Goal: Transaction & Acquisition: Book appointment/travel/reservation

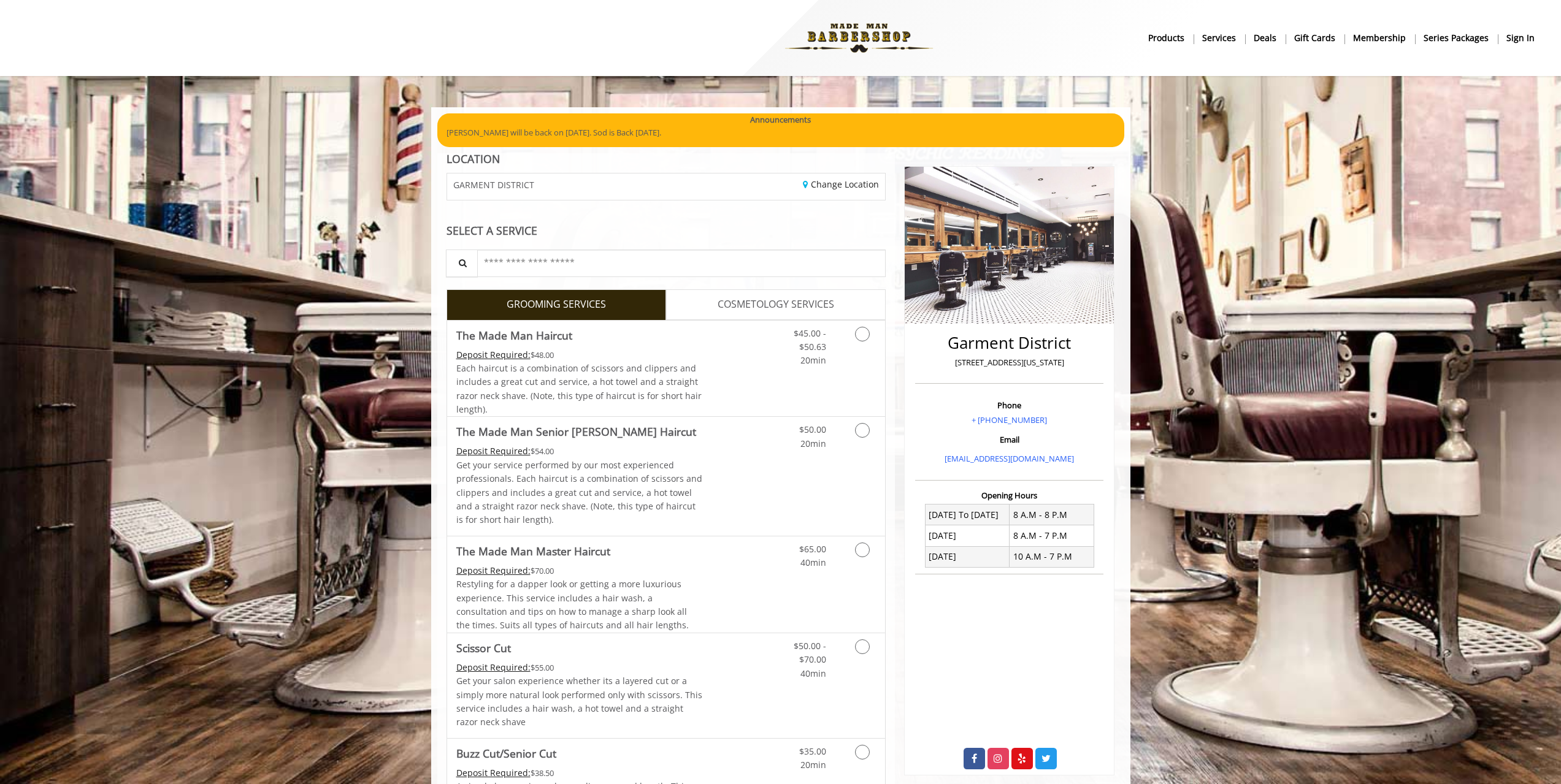
click at [1519, 35] on b "sign in" at bounding box center [1520, 38] width 28 height 14
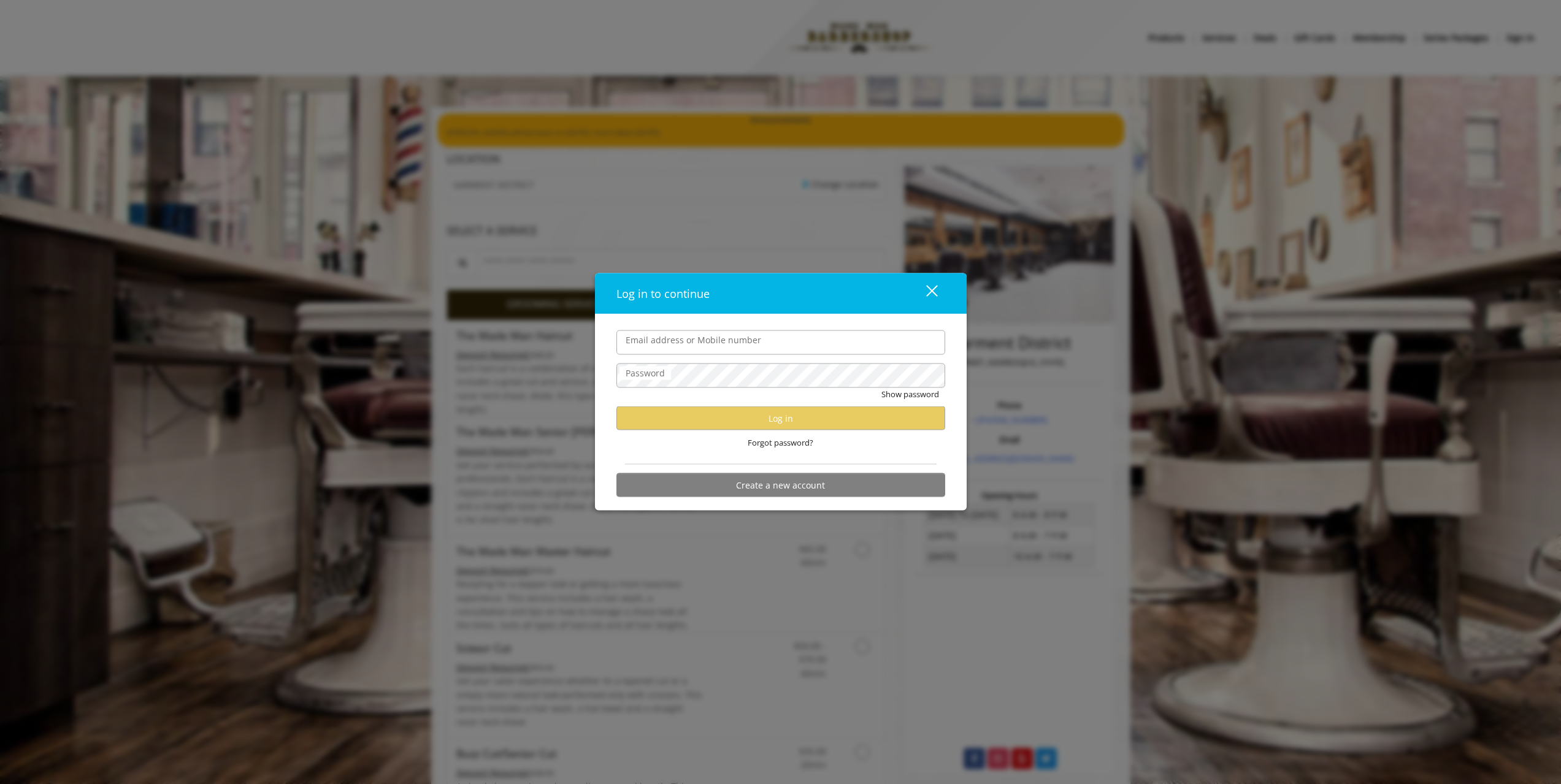
click at [683, 343] on input "Email address or Mobile number" at bounding box center [780, 342] width 328 height 24
click at [707, 434] on div "Forgot password?" at bounding box center [780, 443] width 328 height 25
click at [930, 294] on div "close" at bounding box center [924, 293] width 24 height 18
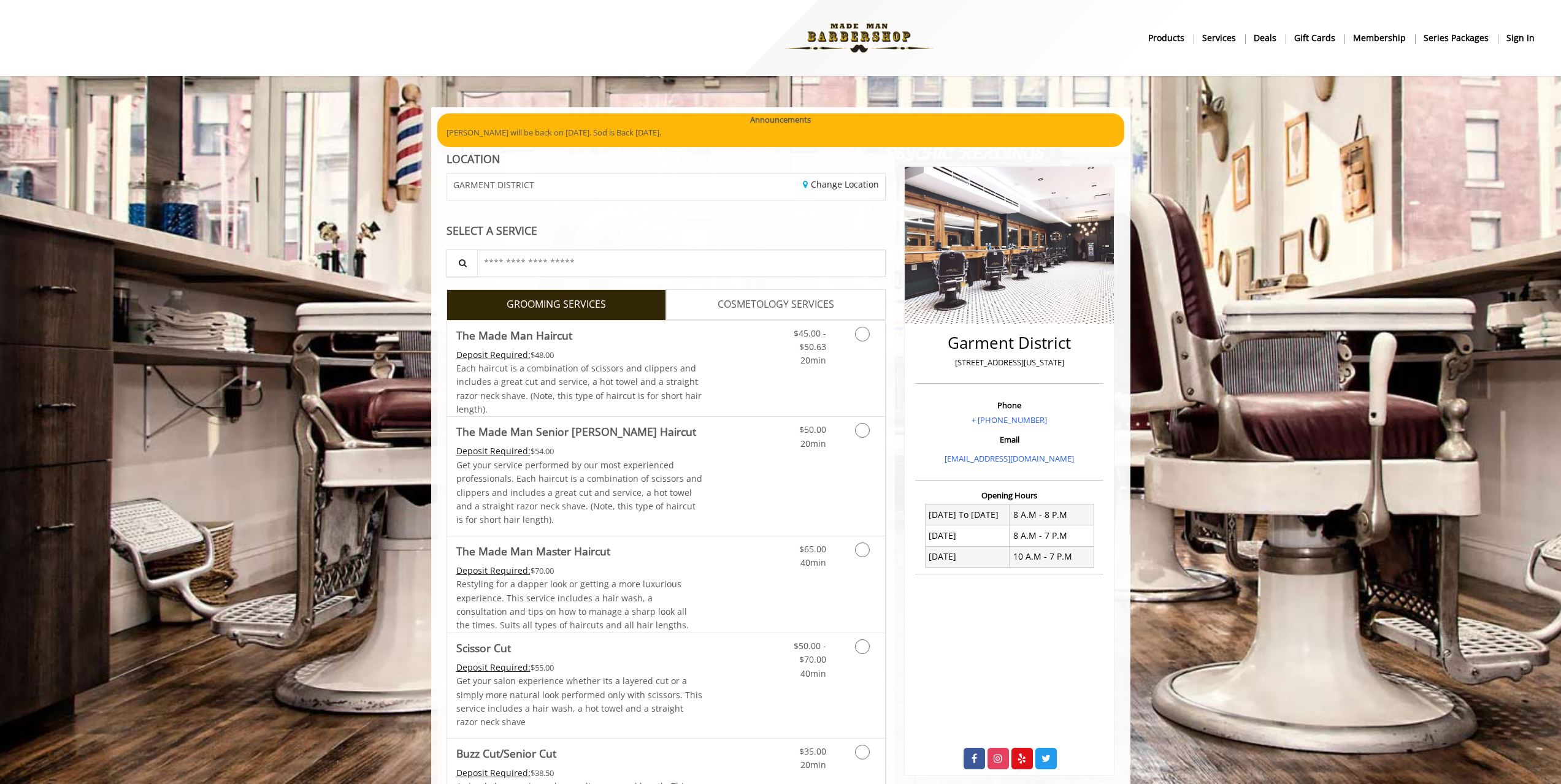
click at [837, 20] on img at bounding box center [859, 38] width 168 height 67
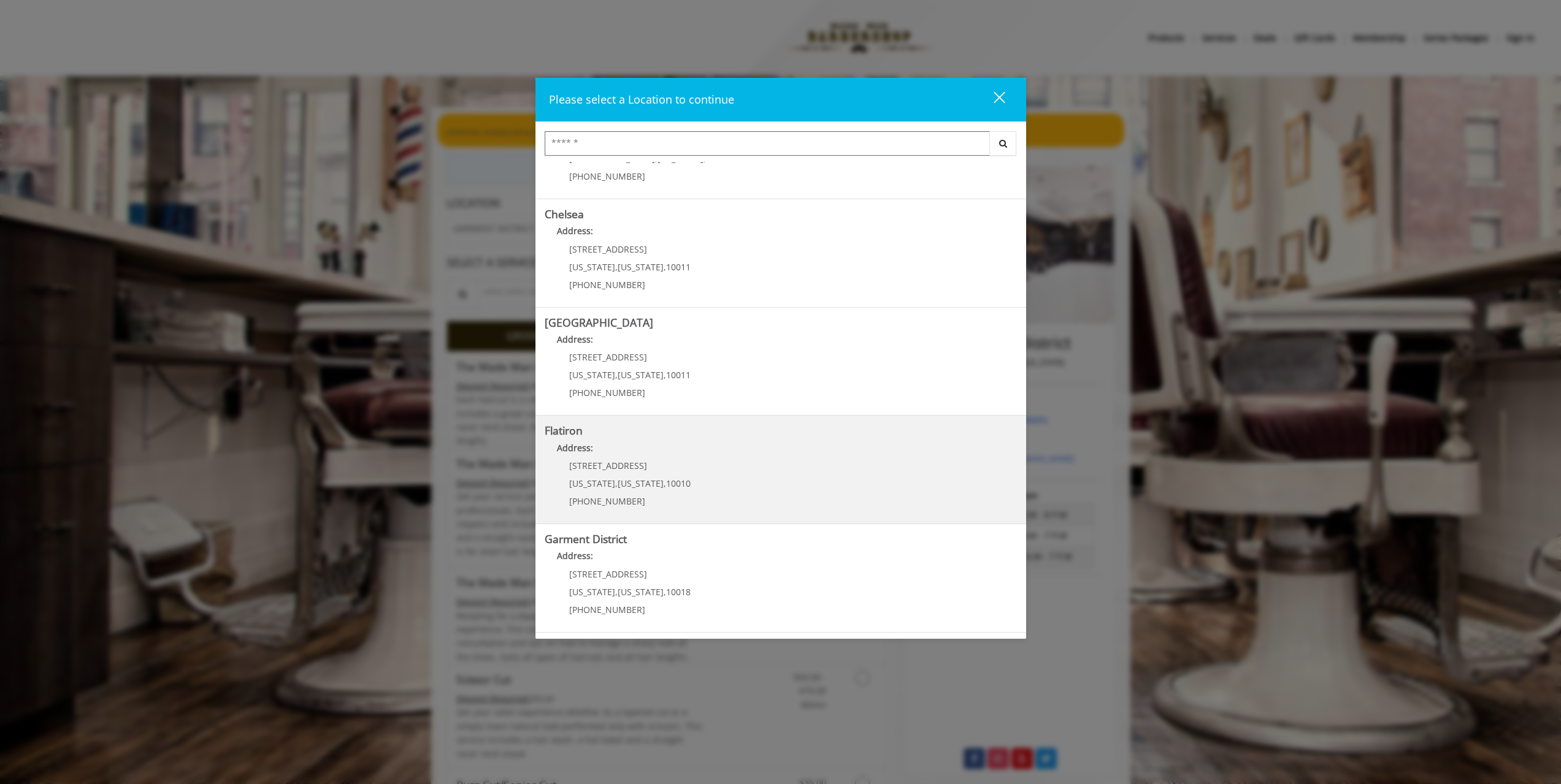
scroll to position [306, 0]
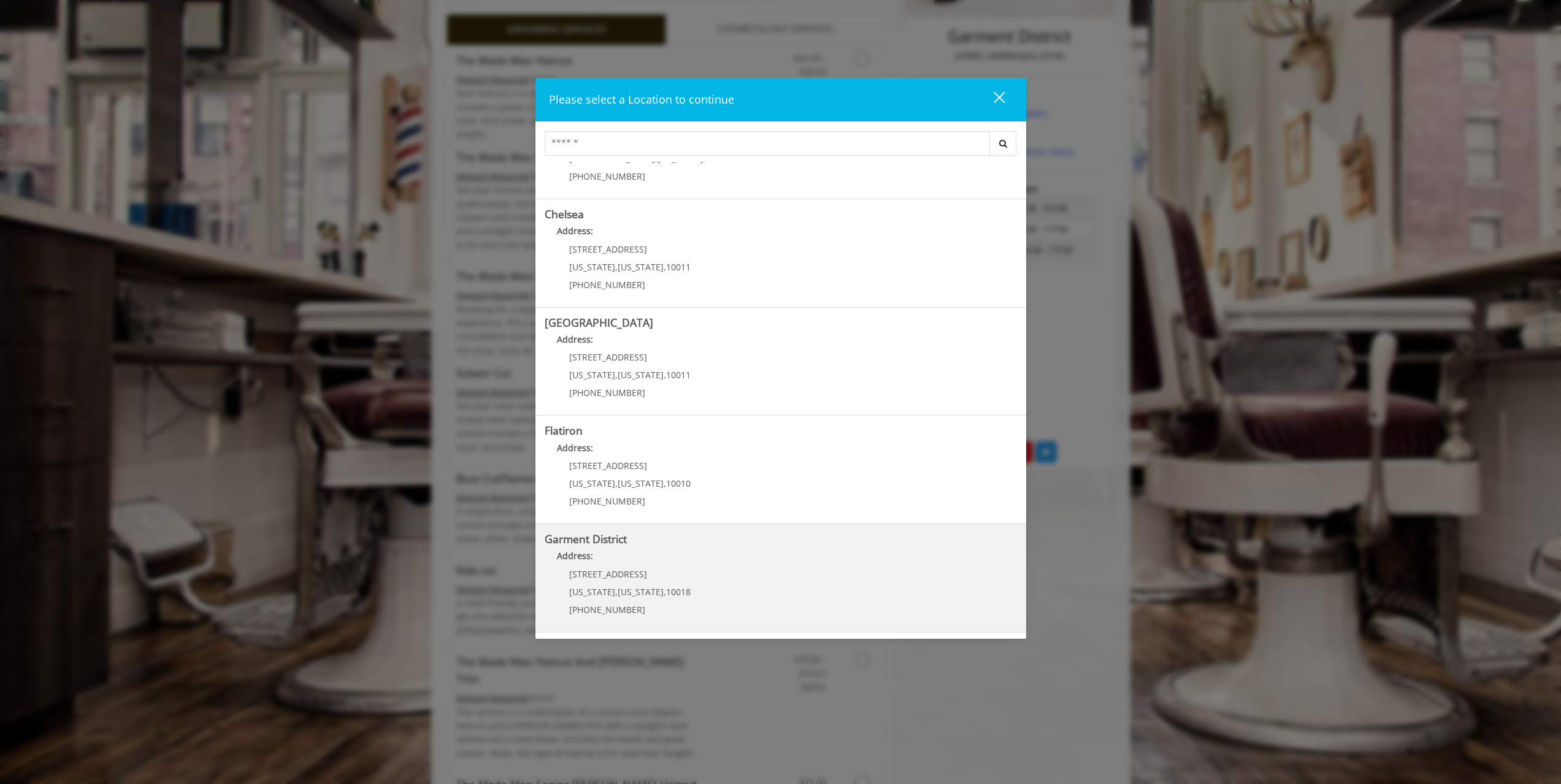
click at [699, 565] on District "Address:" at bounding box center [780, 559] width 473 height 20
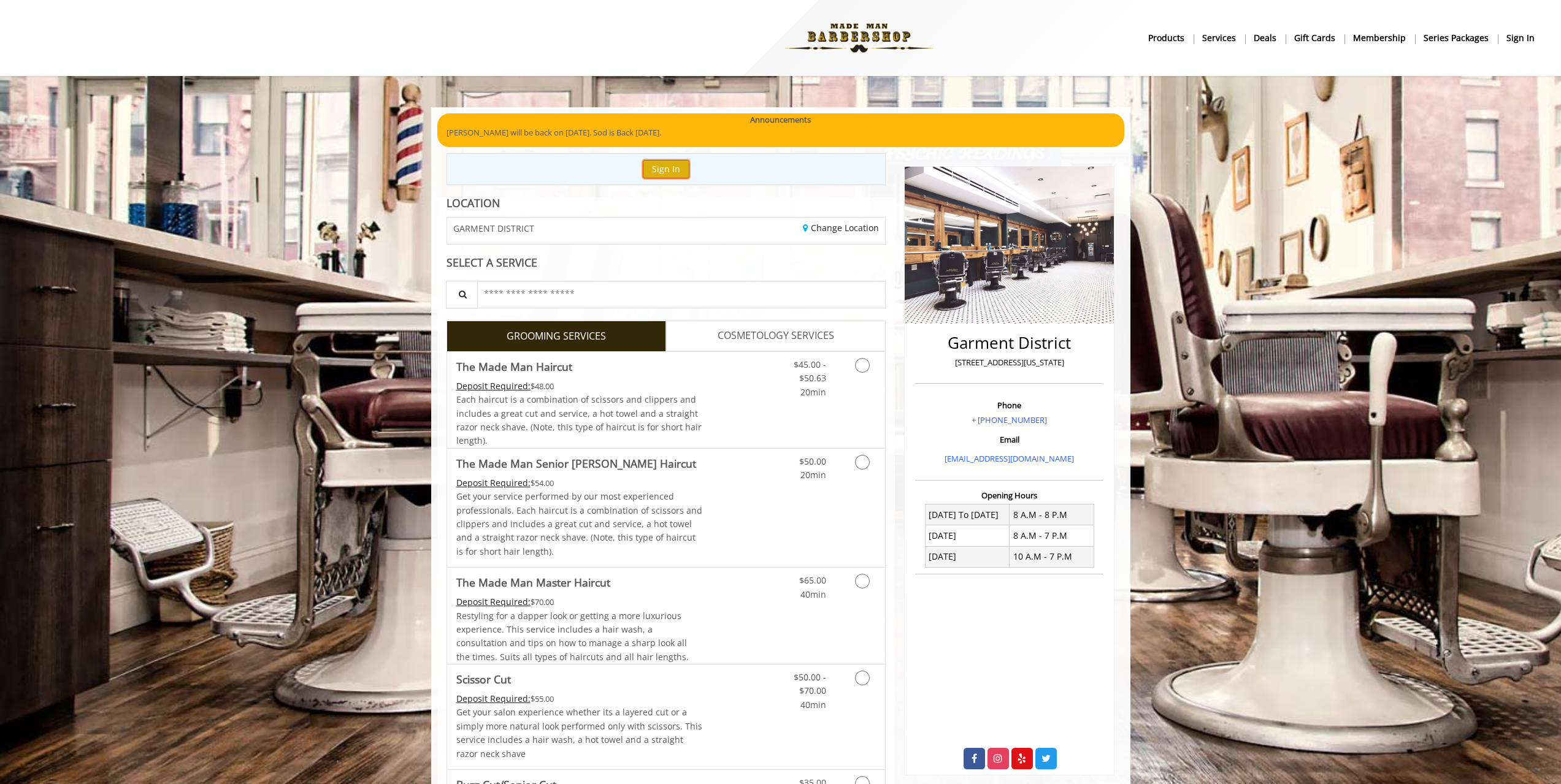
click at [674, 172] on button "Sign In" at bounding box center [665, 168] width 46 height 17
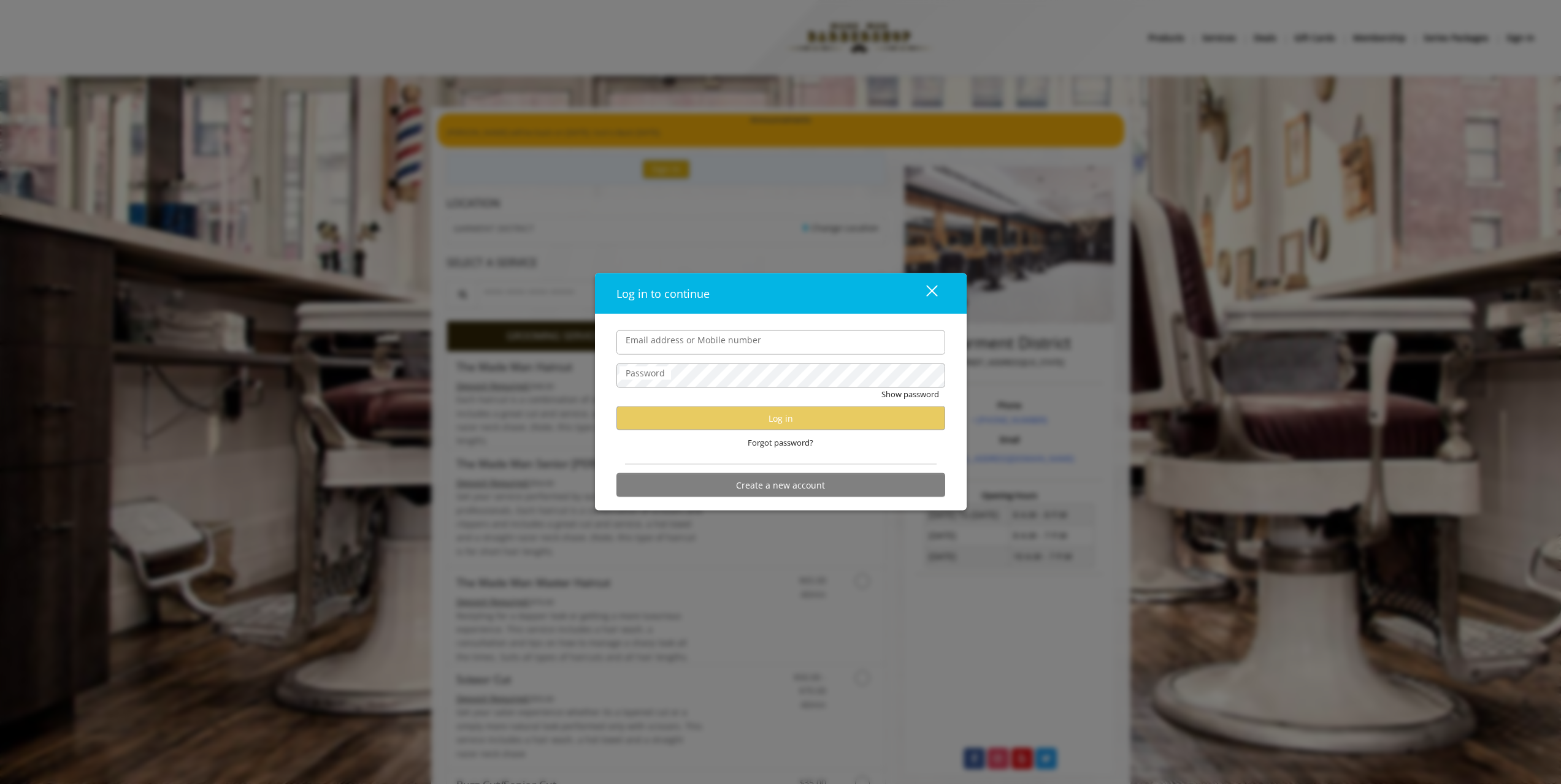
click at [936, 293] on button "close" at bounding box center [924, 293] width 42 height 25
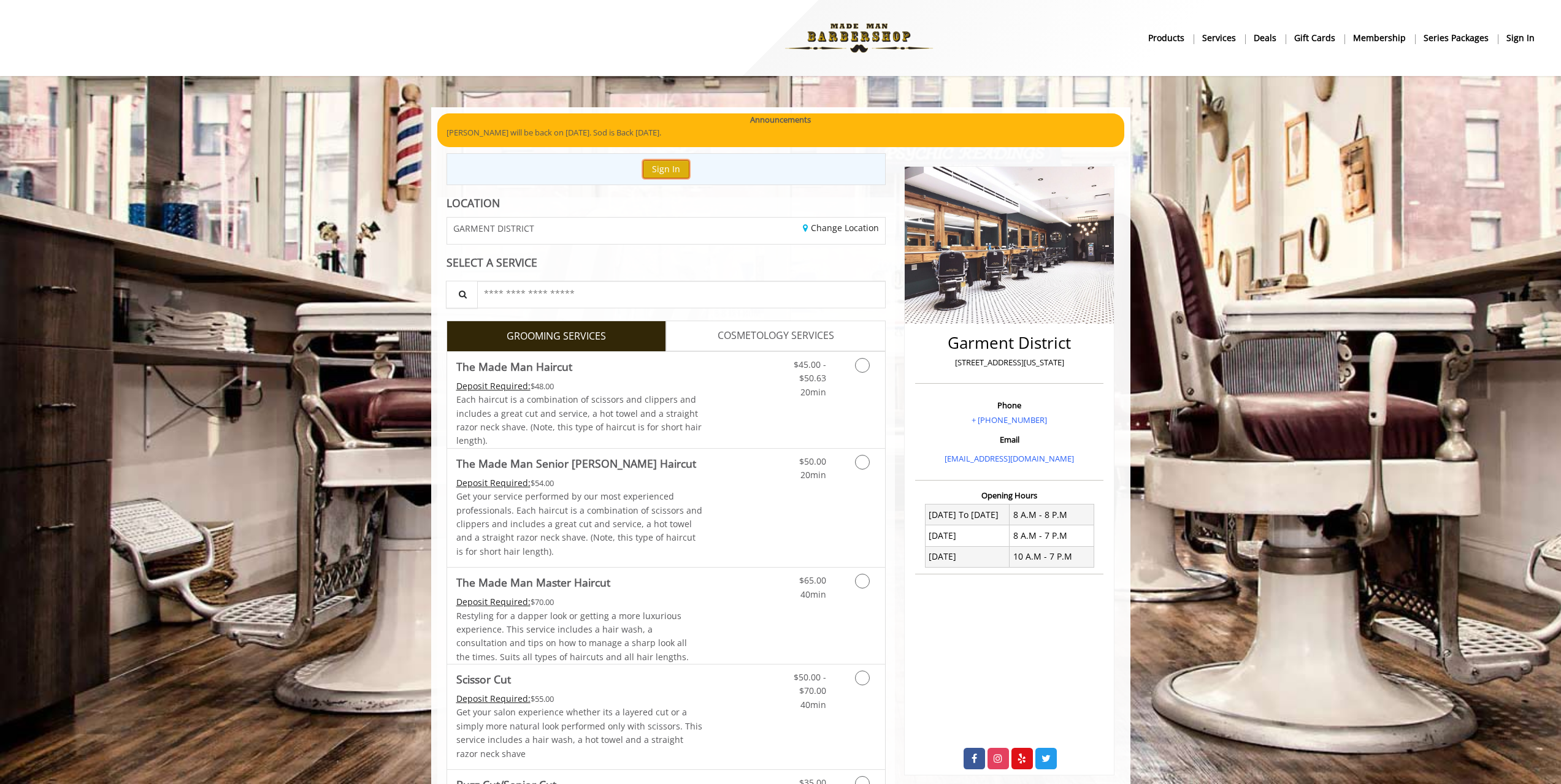
click at [661, 165] on button "Sign In" at bounding box center [665, 168] width 46 height 17
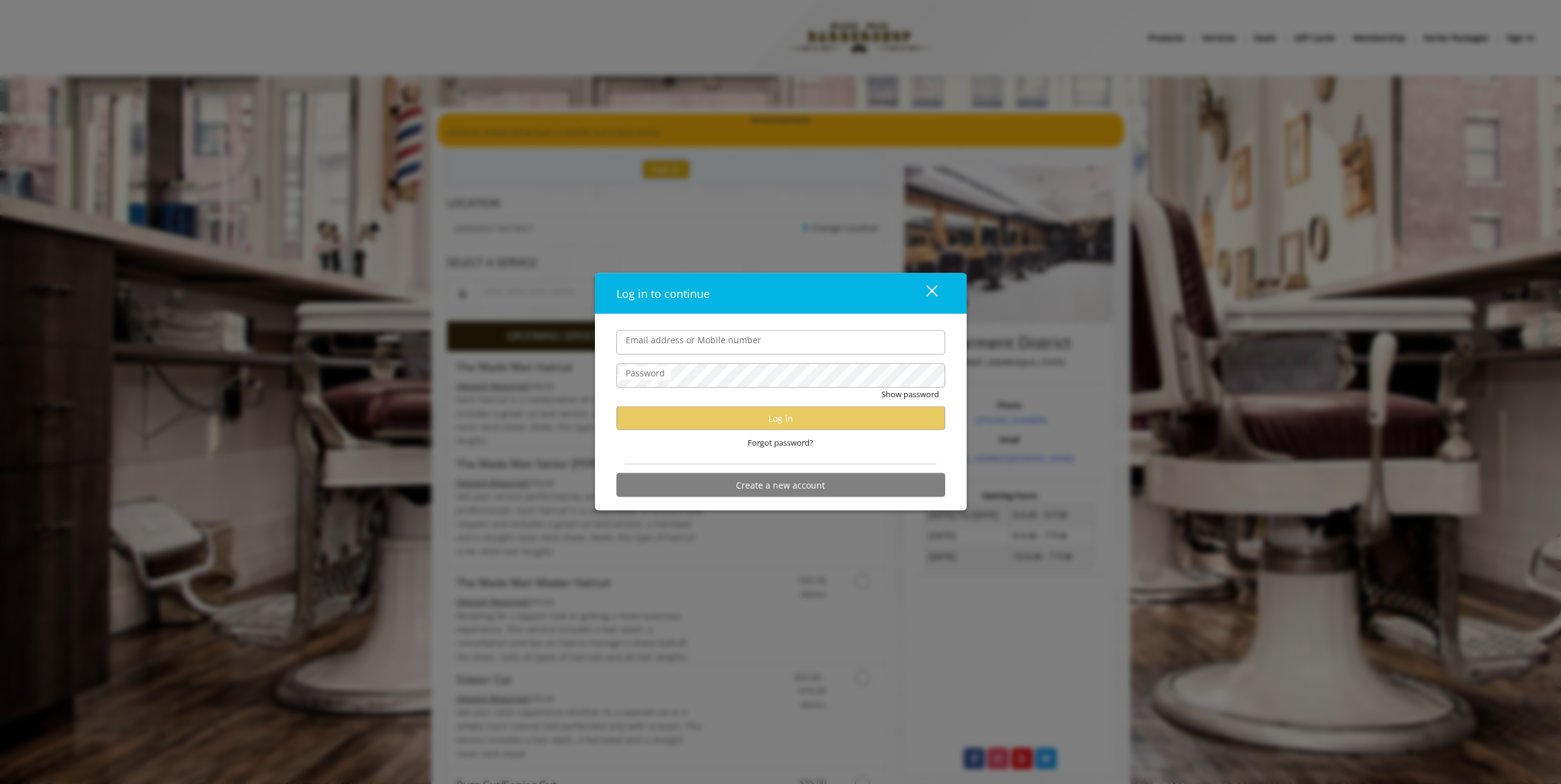
click at [700, 335] on input "Email address or Mobile number" at bounding box center [780, 342] width 328 height 24
type input "**********"
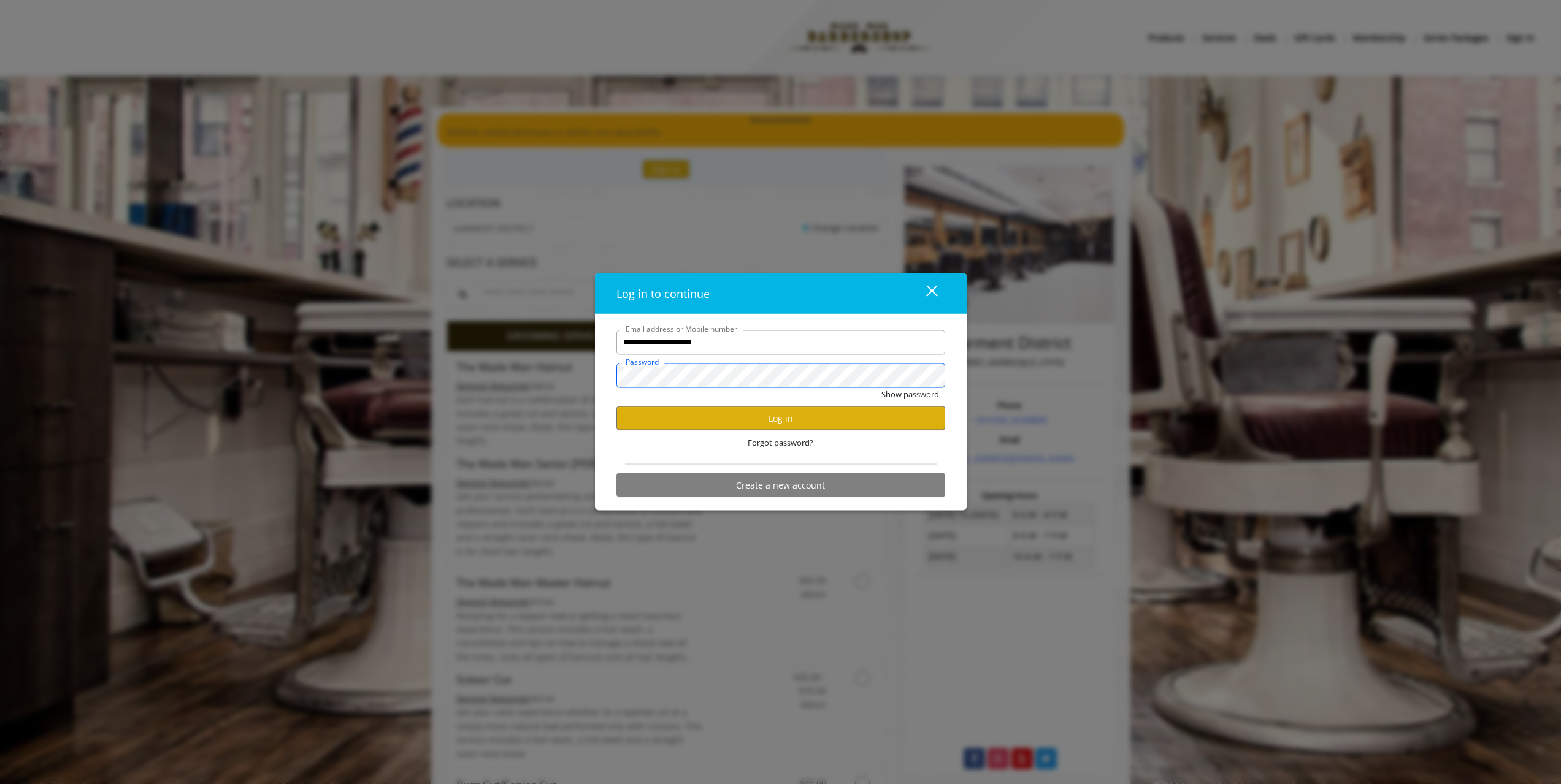
click at [881, 387] on button "Show password" at bounding box center [910, 394] width 58 height 13
click at [784, 412] on button "Log in" at bounding box center [780, 419] width 328 height 24
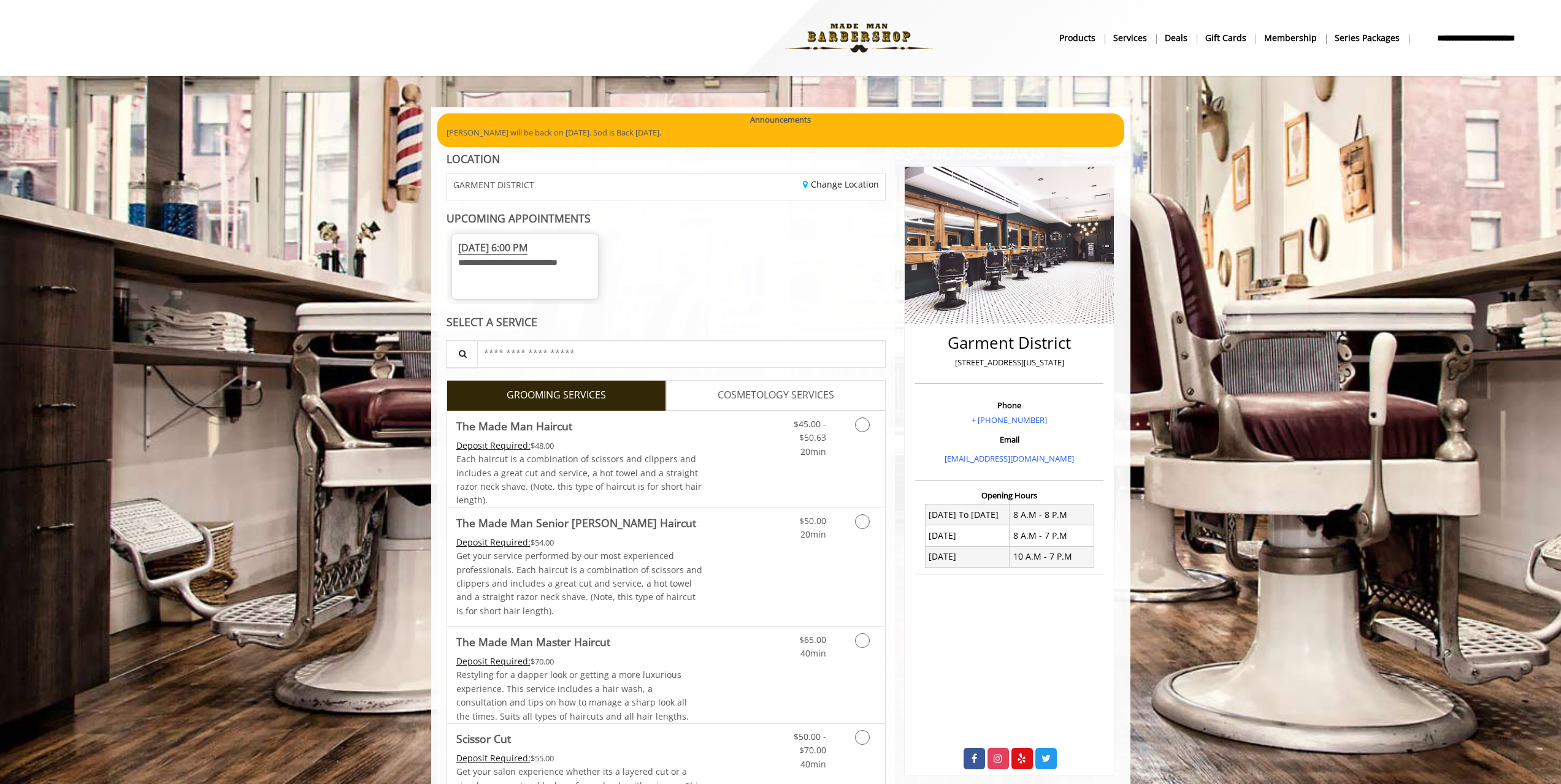
click at [521, 243] on span "Thu, Sep 11 2025 6:00 PM" at bounding box center [492, 248] width 69 height 14
drag, startPoint x: 703, startPoint y: 281, endPoint x: 710, endPoint y: 277, distance: 8.1
click at [703, 281] on div "**********" at bounding box center [667, 266] width 440 height 75
click at [727, 399] on span "COSMETOLOGY SERVICES" at bounding box center [776, 395] width 117 height 16
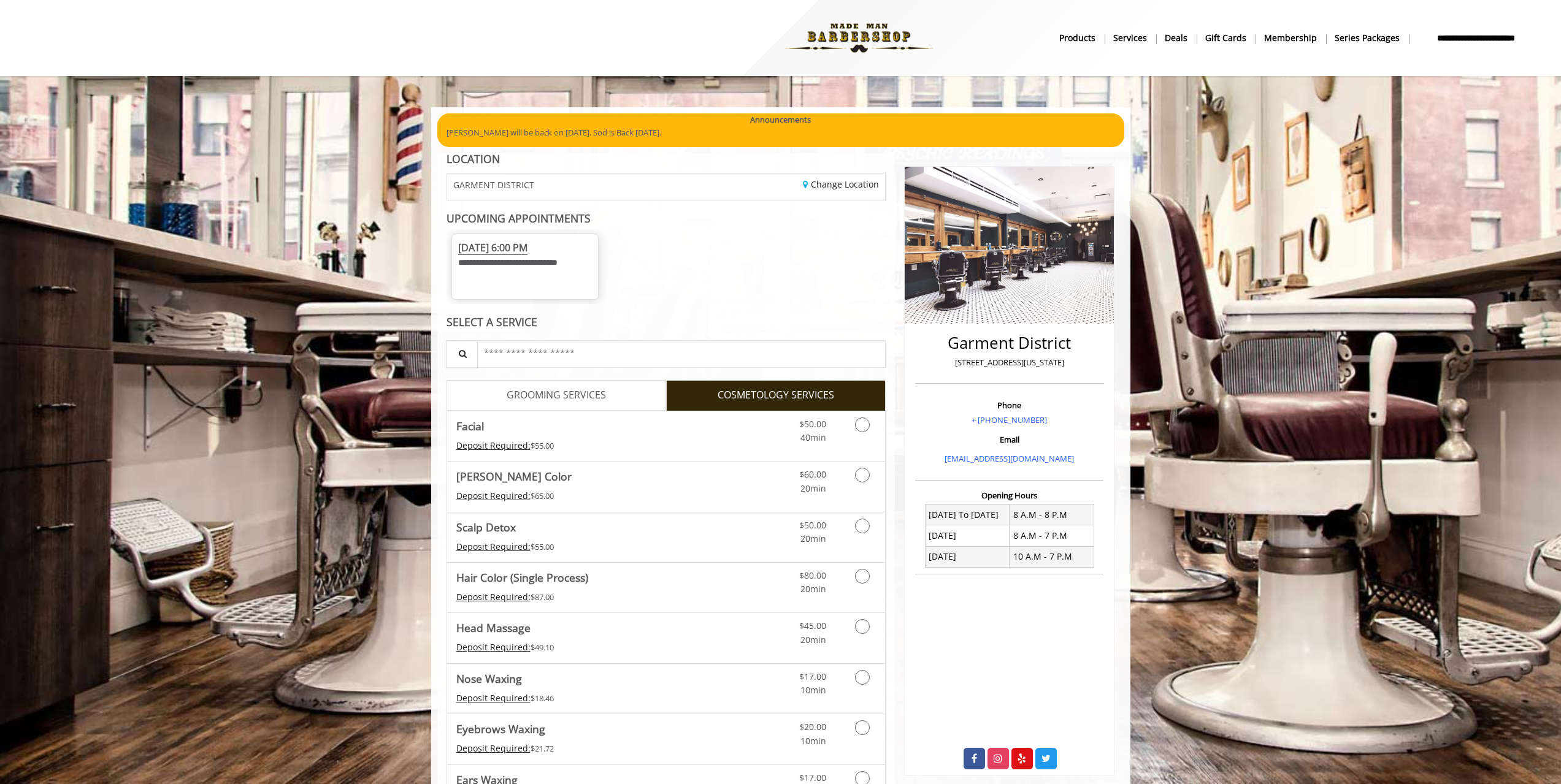
click at [586, 390] on span "GROOMING SERVICES" at bounding box center [556, 395] width 99 height 16
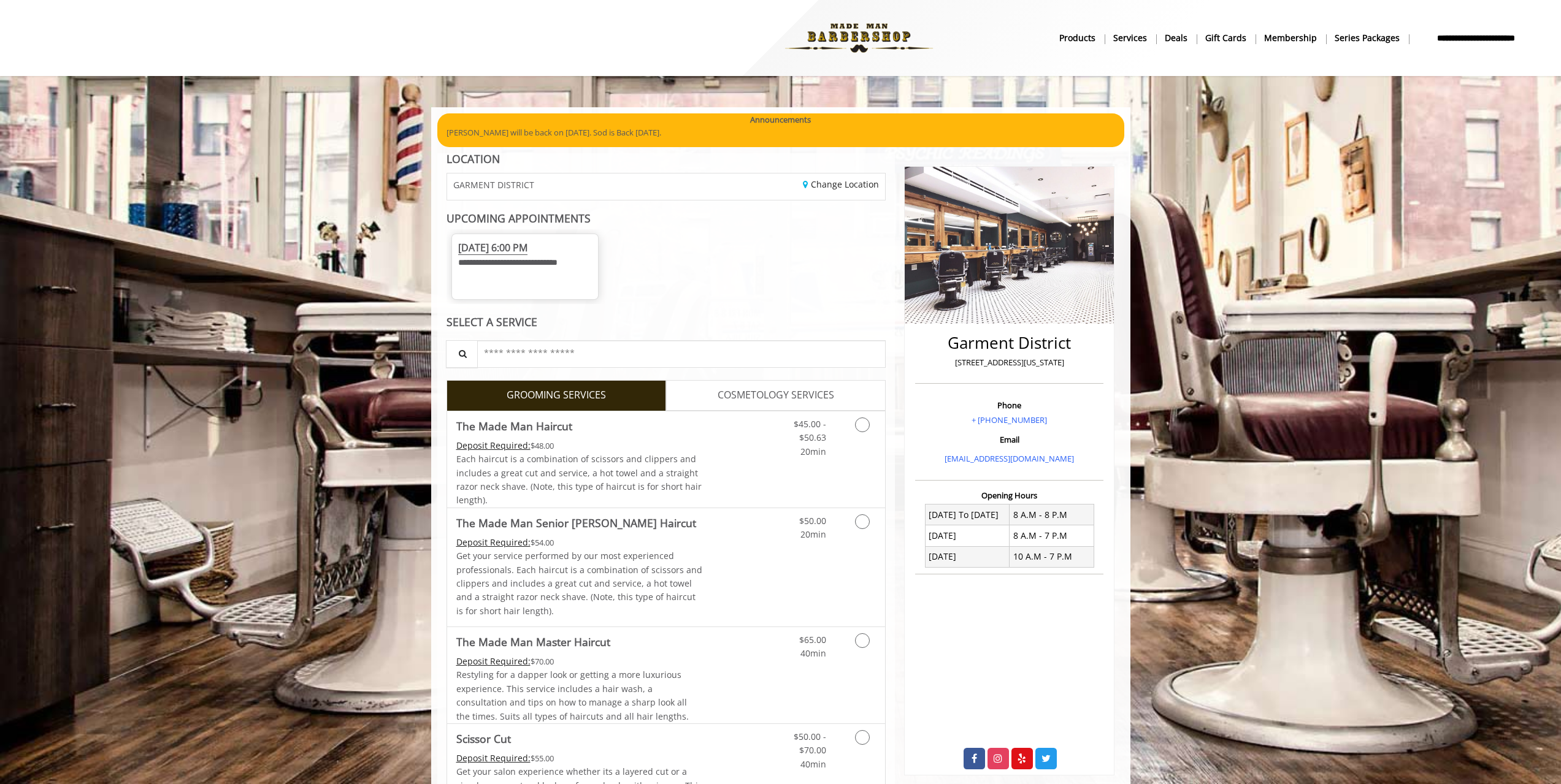
click at [527, 251] on span "Thu, Sep 11 2025 6:00 PM" at bounding box center [492, 248] width 69 height 14
click at [552, 267] on span "**********" at bounding box center [507, 262] width 99 height 8
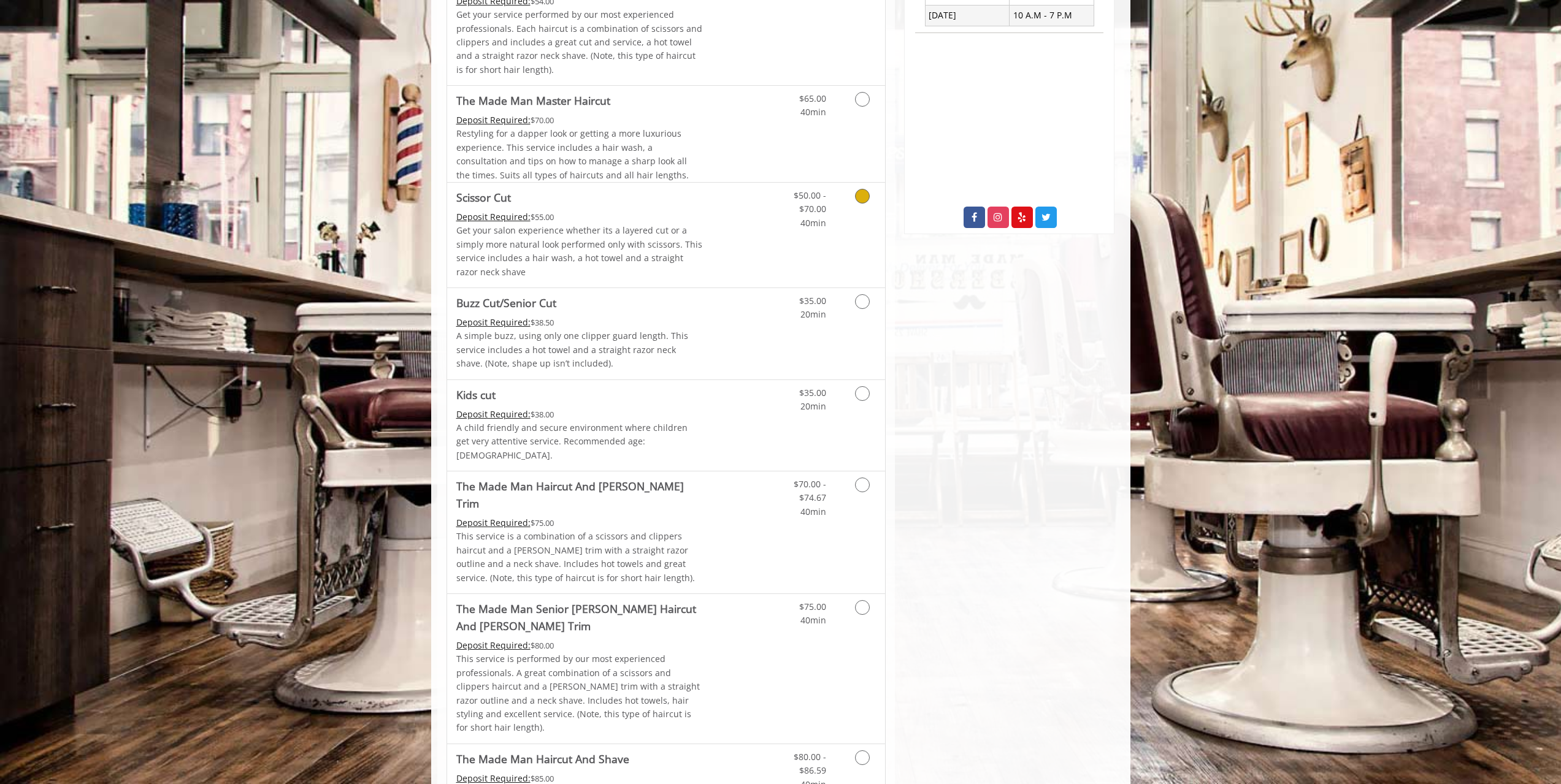
scroll to position [858, 0]
